Goal: Information Seeking & Learning: Check status

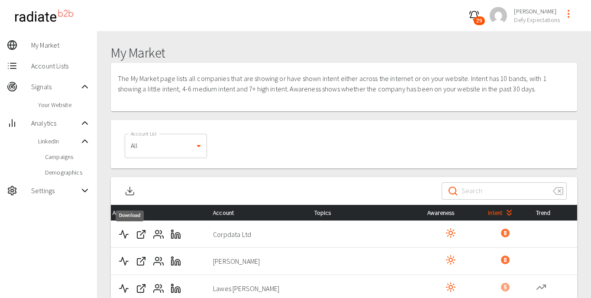
click at [129, 191] on polyline "Download" at bounding box center [130, 191] width 4 height 2
click at [476, 14] on icon "button" at bounding box center [474, 15] width 10 height 10
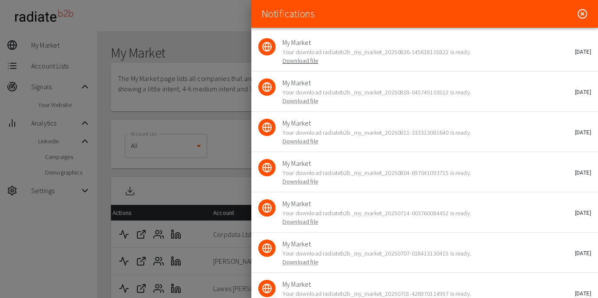
click at [298, 61] on link "Download file" at bounding box center [300, 61] width 36 height 8
click at [577, 14] on icon at bounding box center [582, 14] width 10 height 10
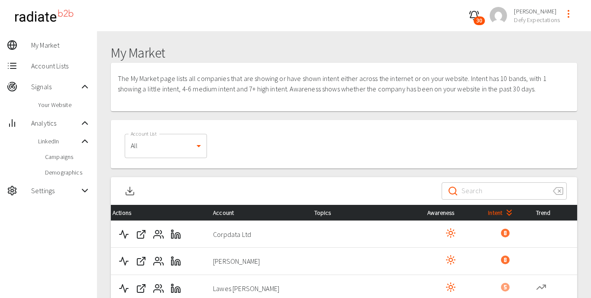
click at [492, 196] on input "Search" at bounding box center [504, 191] width 84 height 24
paste input "Corpdata Ltd"
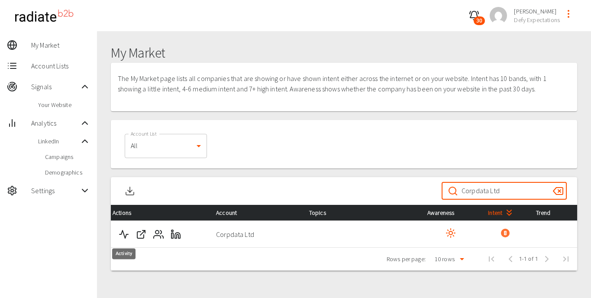
type input "Corpdata Ltd"
click at [127, 233] on polyline "Activity" at bounding box center [124, 234] width 9 height 8
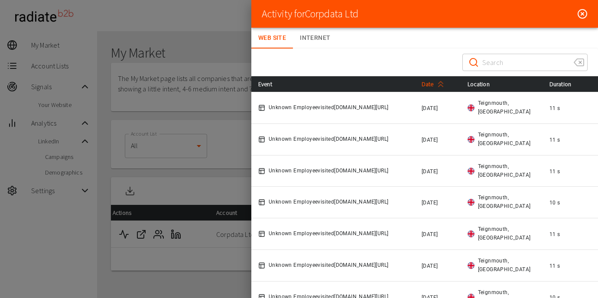
click at [431, 88] on span "Date" at bounding box center [434, 84] width 26 height 10
click at [443, 84] on icon at bounding box center [440, 84] width 10 height 10
click at [492, 65] on input "Search" at bounding box center [524, 62] width 84 height 24
paste input "[PERSON_NAME]"
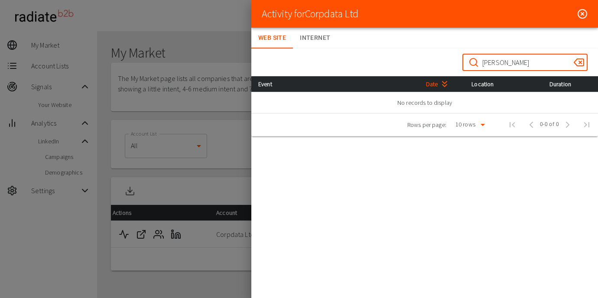
type input "[PERSON_NAME]"
click at [577, 11] on icon at bounding box center [582, 14] width 10 height 10
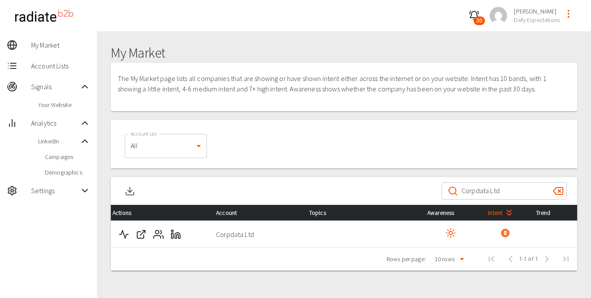
click at [518, 187] on input "Corpdata Ltd" at bounding box center [504, 191] width 84 height 24
paste input "[PERSON_NAME]"
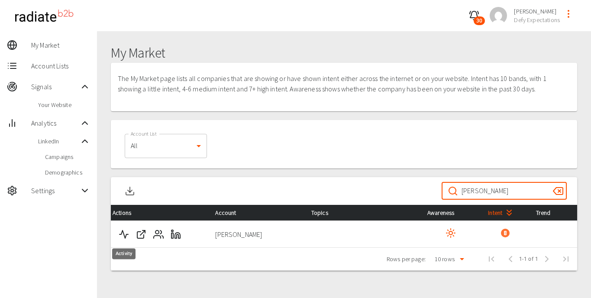
click at [123, 233] on polyline "Activity" at bounding box center [124, 234] width 9 height 8
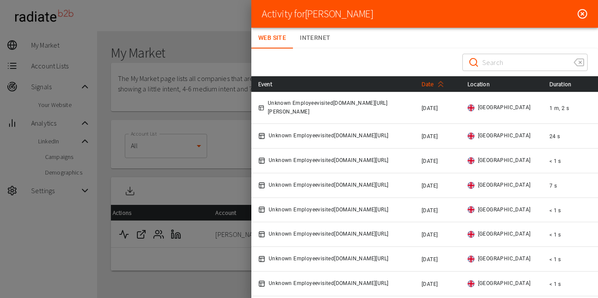
click at [427, 83] on span "Date" at bounding box center [434, 84] width 26 height 10
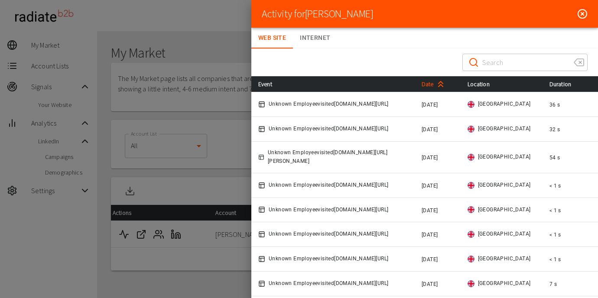
click at [427, 83] on span "Date" at bounding box center [434, 84] width 26 height 10
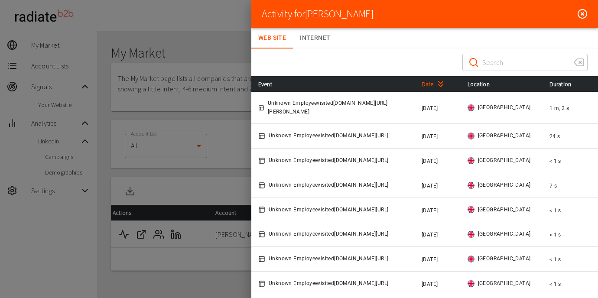
click at [577, 12] on icon at bounding box center [582, 14] width 10 height 10
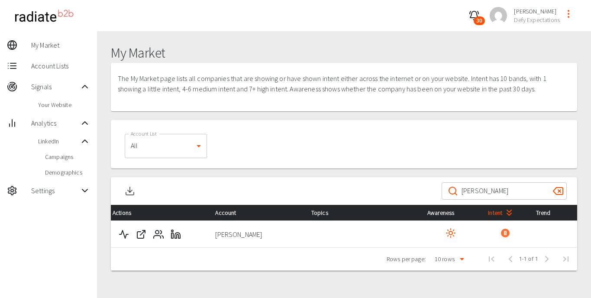
click at [487, 193] on input "[PERSON_NAME]" at bounding box center [504, 191] width 84 height 24
paste input "Lawes [PERSON_NAME]"
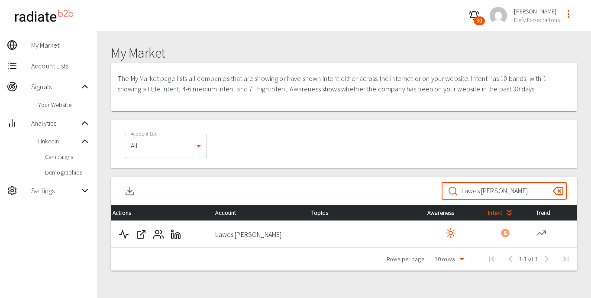
click at [128, 237] on icon "Activity" at bounding box center [124, 234] width 10 height 10
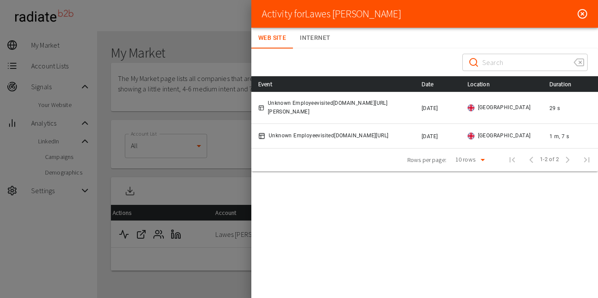
click at [581, 12] on icon at bounding box center [582, 14] width 10 height 10
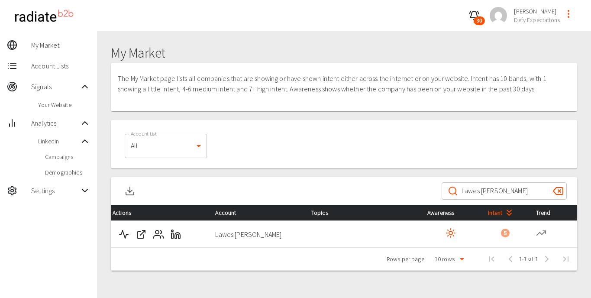
click at [499, 194] on input "Lawes [PERSON_NAME]" at bounding box center [504, 191] width 84 height 24
paste input "The ITP"
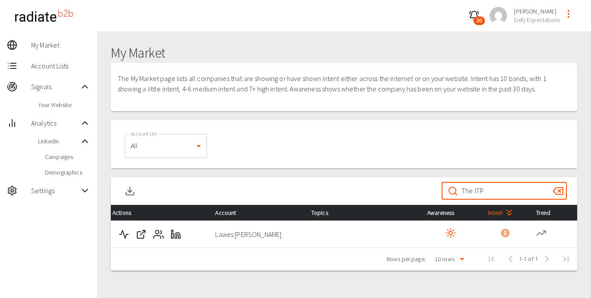
type input "The ITP"
click at [125, 236] on polyline "Activity" at bounding box center [124, 234] width 9 height 8
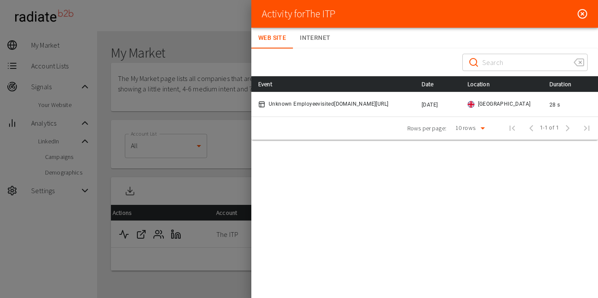
click at [581, 15] on line at bounding box center [582, 14] width 3 height 3
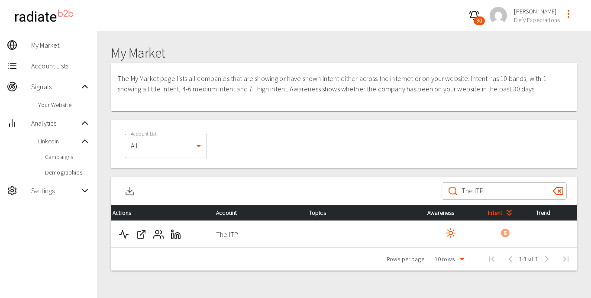
click at [487, 192] on input "The ITP" at bounding box center [504, 191] width 84 height 24
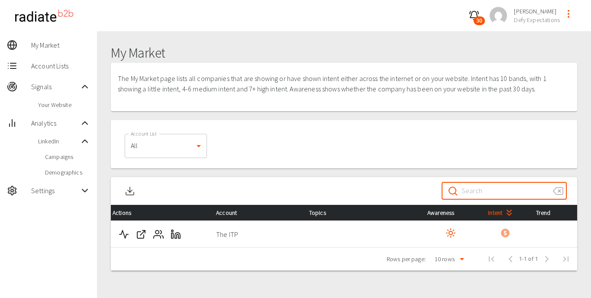
paste input "[GEOGRAPHIC_DATA]"
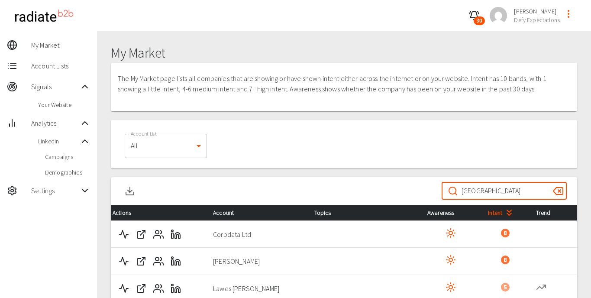
type input "[GEOGRAPHIC_DATA]"
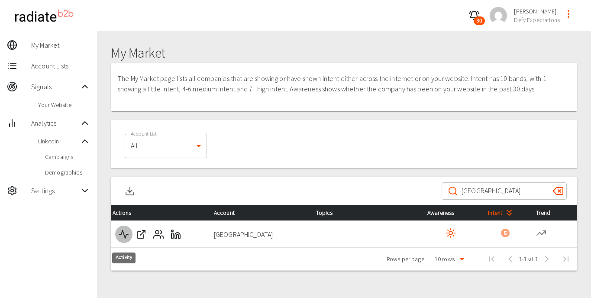
click at [121, 239] on icon "Activity" at bounding box center [124, 234] width 10 height 10
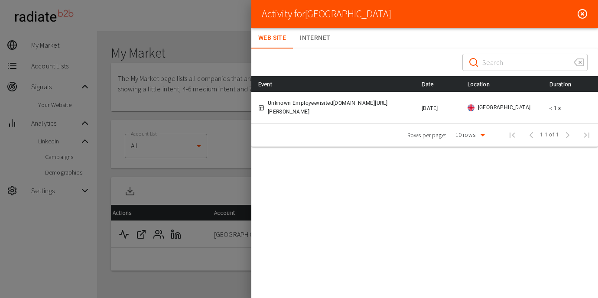
click at [586, 13] on circle at bounding box center [582, 14] width 9 height 9
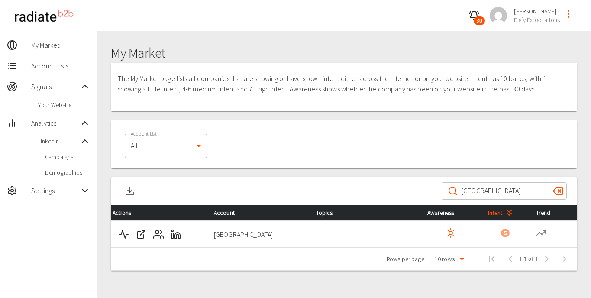
click at [493, 194] on input "[GEOGRAPHIC_DATA]" at bounding box center [504, 191] width 84 height 24
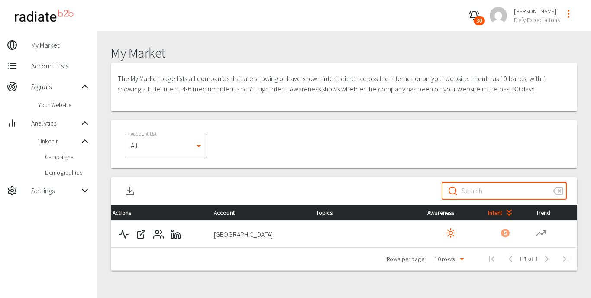
paste input "Service Works Global"
type input "Service Works Global"
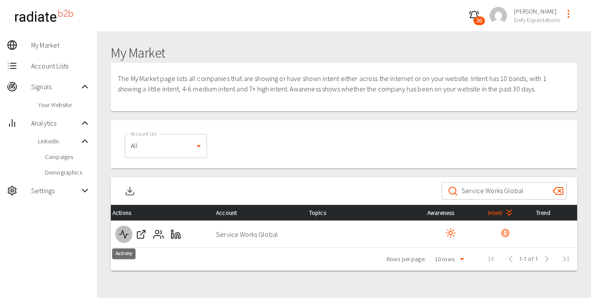
click at [120, 229] on icon "Activity" at bounding box center [124, 234] width 10 height 10
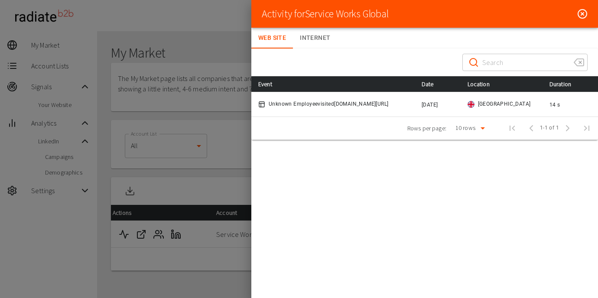
click at [583, 14] on icon at bounding box center [582, 14] width 10 height 10
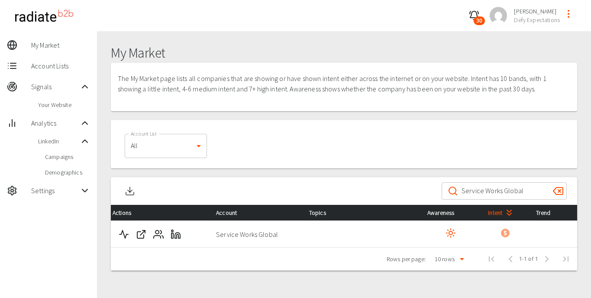
click at [488, 194] on input "Service Works Global" at bounding box center [504, 191] width 84 height 24
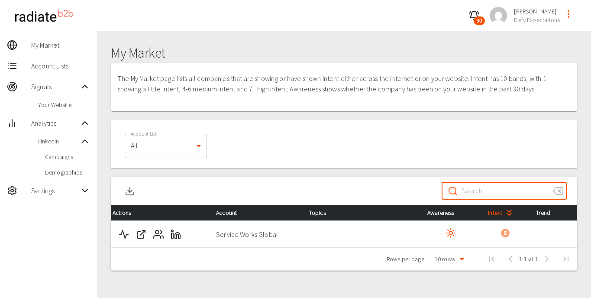
paste input "NHS [GEOGRAPHIC_DATA]"
type input "NHS [GEOGRAPHIC_DATA]"
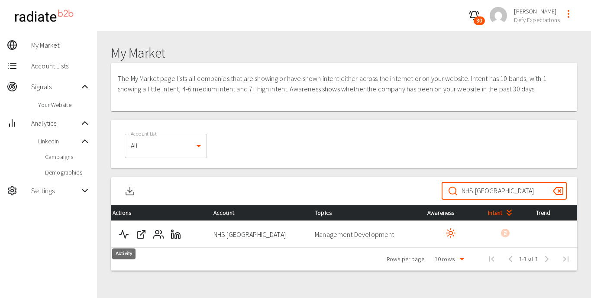
click at [123, 234] on icon "Activity" at bounding box center [124, 234] width 10 height 10
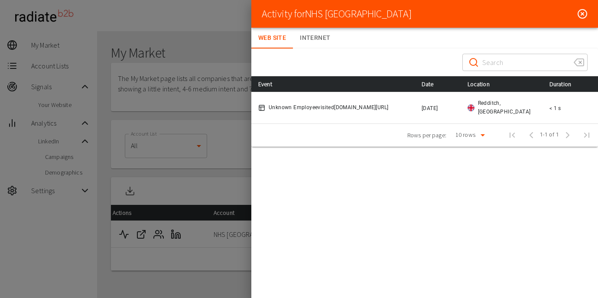
click at [583, 11] on icon at bounding box center [582, 14] width 10 height 10
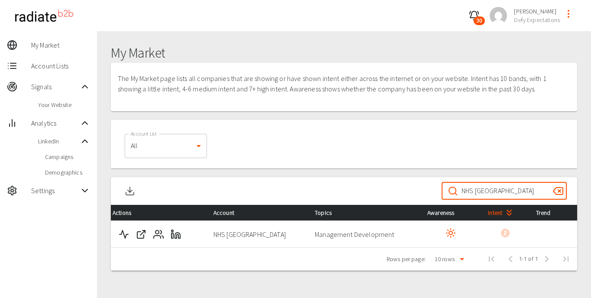
click at [491, 194] on input "NHS [GEOGRAPHIC_DATA]" at bounding box center [504, 191] width 84 height 24
paste input "Australian Government - Department of the Prime Minister and Cabinet"
type input "Australian Government - Department of the Prime Minister and Cabinet"
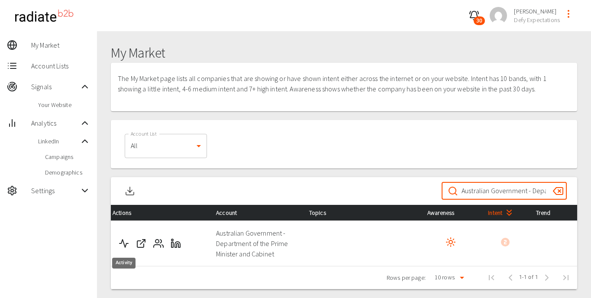
click at [123, 242] on polyline "Activity" at bounding box center [124, 243] width 9 height 8
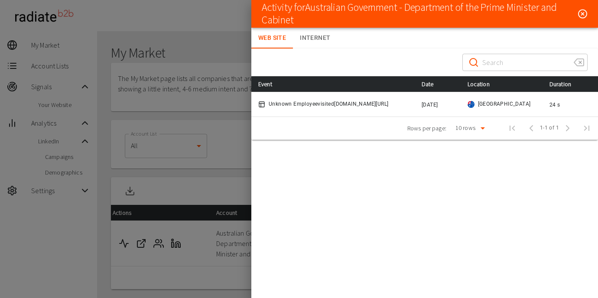
click at [582, 13] on line at bounding box center [582, 14] width 3 height 3
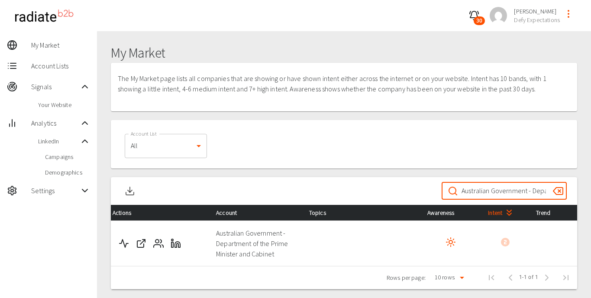
click at [481, 187] on input "Australian Government - Department of the Prime Minister and Cabinet" at bounding box center [504, 191] width 84 height 24
paste input "S R [PERSON_NAME] LTD"
type input "S R [PERSON_NAME] LTD"
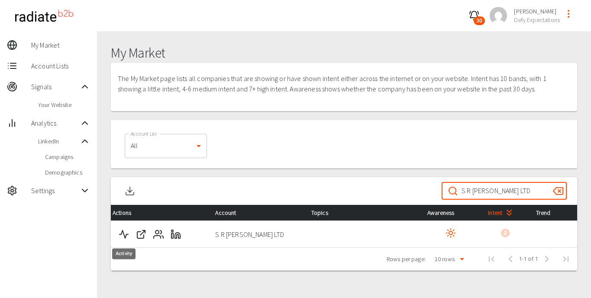
click at [122, 232] on polyline "Activity" at bounding box center [124, 234] width 9 height 8
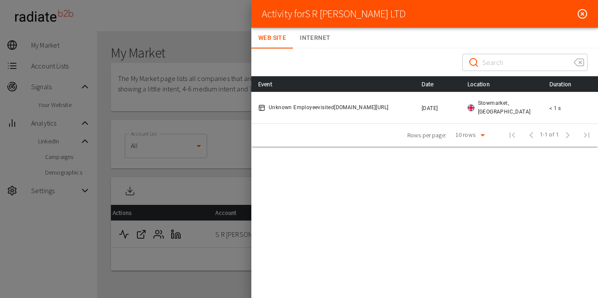
click at [584, 16] on icon at bounding box center [582, 14] width 10 height 10
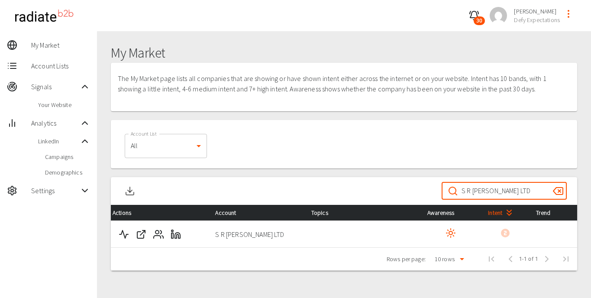
click at [471, 185] on input "S R [PERSON_NAME] LTD" at bounding box center [504, 191] width 84 height 24
paste input "Mumara App Store"
type input "Mumara App Store"
click at [122, 234] on icon "Activity" at bounding box center [124, 234] width 10 height 10
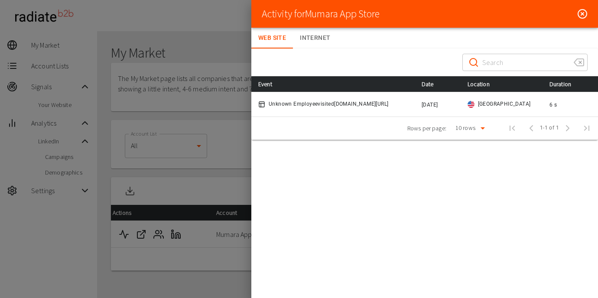
click at [581, 13] on line at bounding box center [582, 14] width 3 height 3
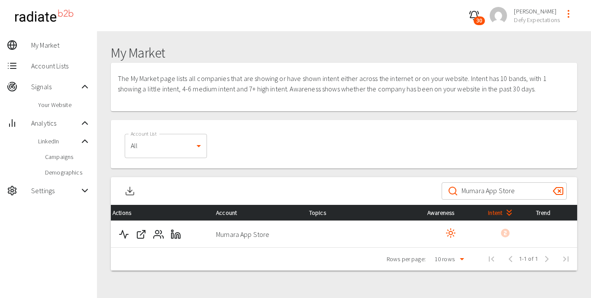
click at [483, 193] on input "Mumara App Store" at bounding box center [504, 191] width 84 height 24
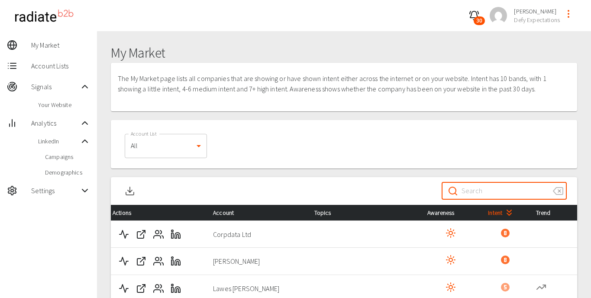
paste input "Covenant House [US_STATE]"
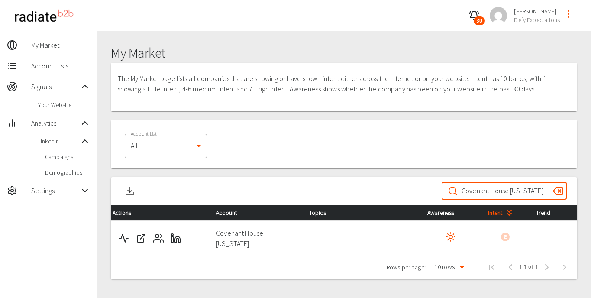
type input "Covenant House [US_STATE]"
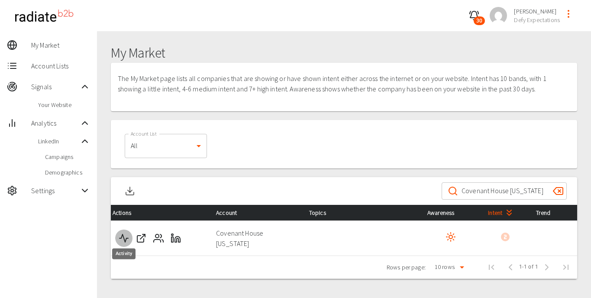
click at [123, 234] on polyline "Activity" at bounding box center [124, 238] width 9 height 8
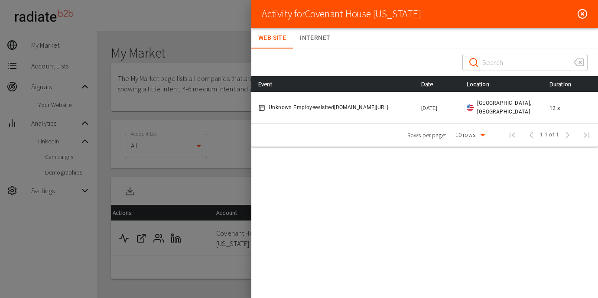
click at [581, 16] on icon at bounding box center [582, 14] width 10 height 10
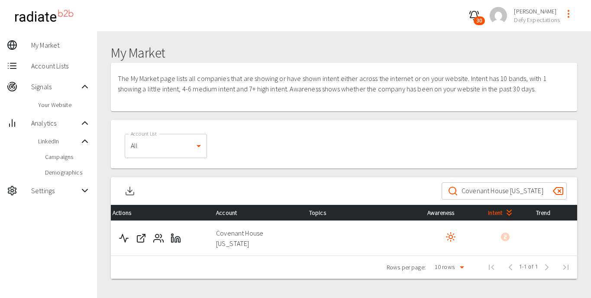
click at [464, 189] on input "Covenant House [US_STATE]" at bounding box center [504, 191] width 84 height 24
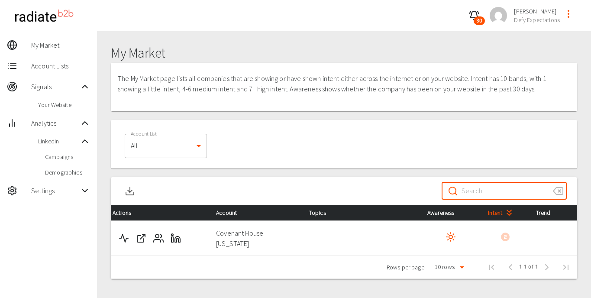
paste input "PR Newswire Association, LLC"
type input "PR Newswire Association, LLC"
click at [128, 234] on icon "Activity" at bounding box center [124, 238] width 10 height 10
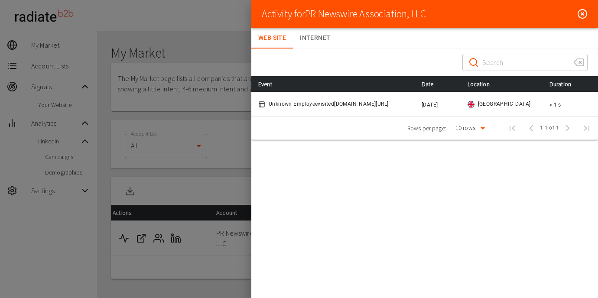
click at [583, 13] on icon at bounding box center [582, 14] width 10 height 10
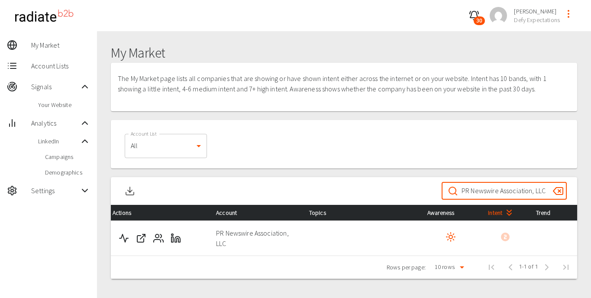
click at [473, 190] on input "PR Newswire Association, LLC" at bounding box center [504, 191] width 84 height 24
paste input "Pickup Outfitters"
type input "Pickup Outfitters"
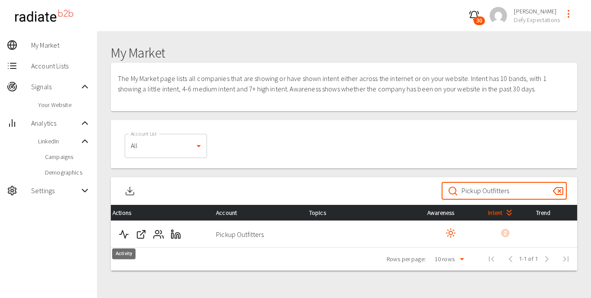
click at [120, 233] on polyline "Activity" at bounding box center [124, 234] width 9 height 8
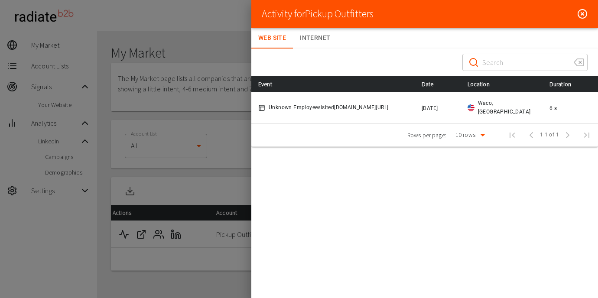
click at [583, 13] on line at bounding box center [582, 14] width 3 height 3
